Goal: Obtain resource: Obtain resource

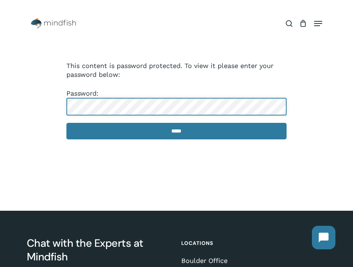
click at [66, 123] on input "*****" at bounding box center [176, 131] width 220 height 17
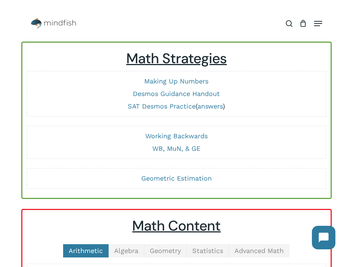
click at [321, 22] on span "Navigation Menu" at bounding box center [318, 23] width 8 height 7
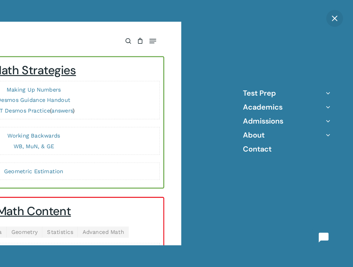
click at [326, 21] on div "Test Prep Practice Test Program ACT/SAT/PSAT Tutoring Score Peak Tutoring Other…" at bounding box center [287, 133] width 132 height 267
click at [335, 18] on link "Close Menu" at bounding box center [335, 18] width 0 height 0
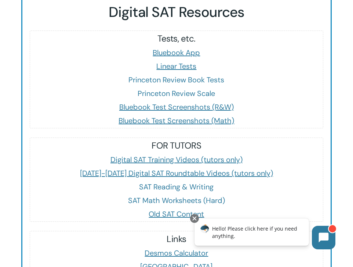
scroll to position [1226, 0]
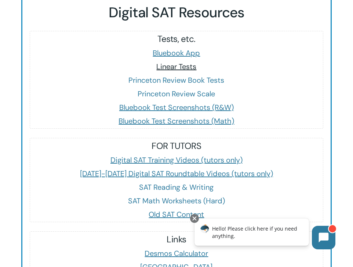
click at [166, 65] on span "Linear Tests" at bounding box center [176, 67] width 40 height 10
